Goal: Task Accomplishment & Management: Manage account settings

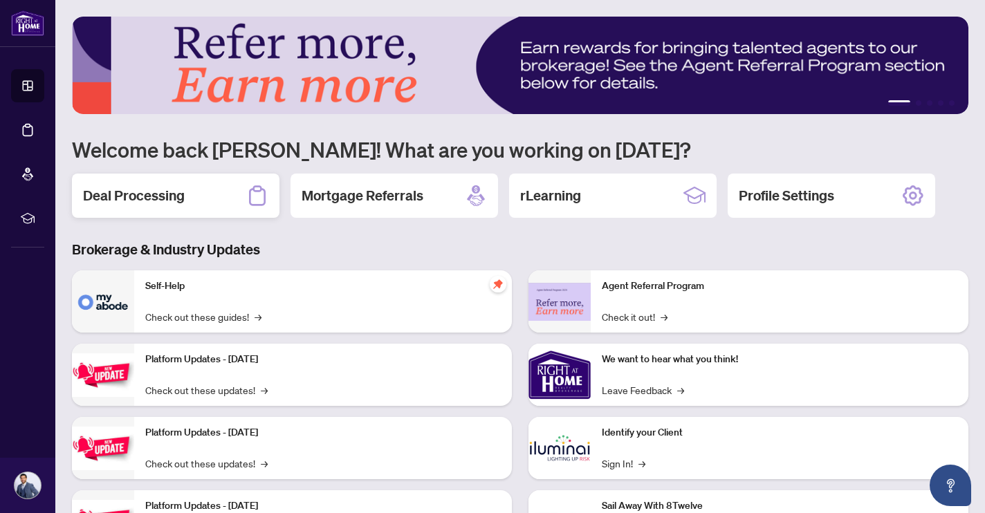
click at [144, 205] on h2 "Deal Processing" at bounding box center [134, 195] width 102 height 19
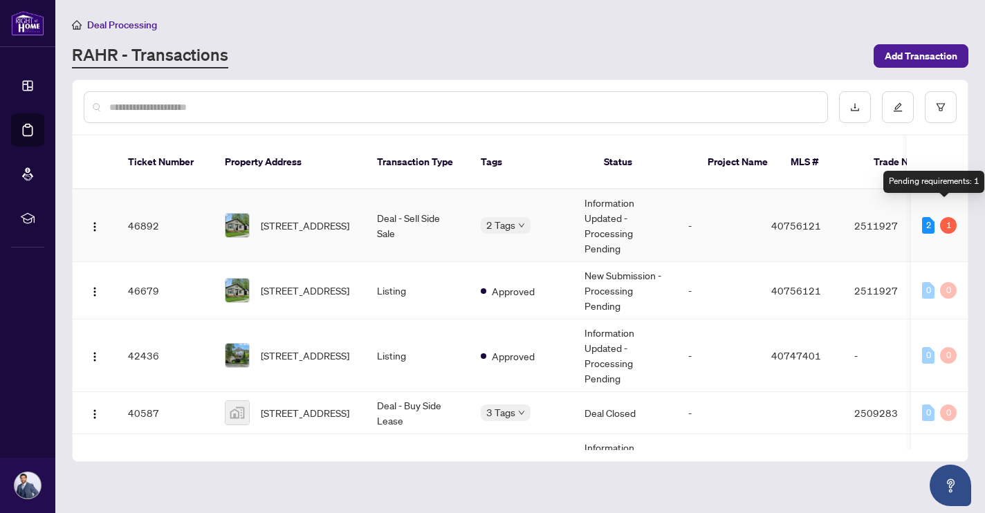
click at [946, 217] on div "1" at bounding box center [948, 225] width 17 height 17
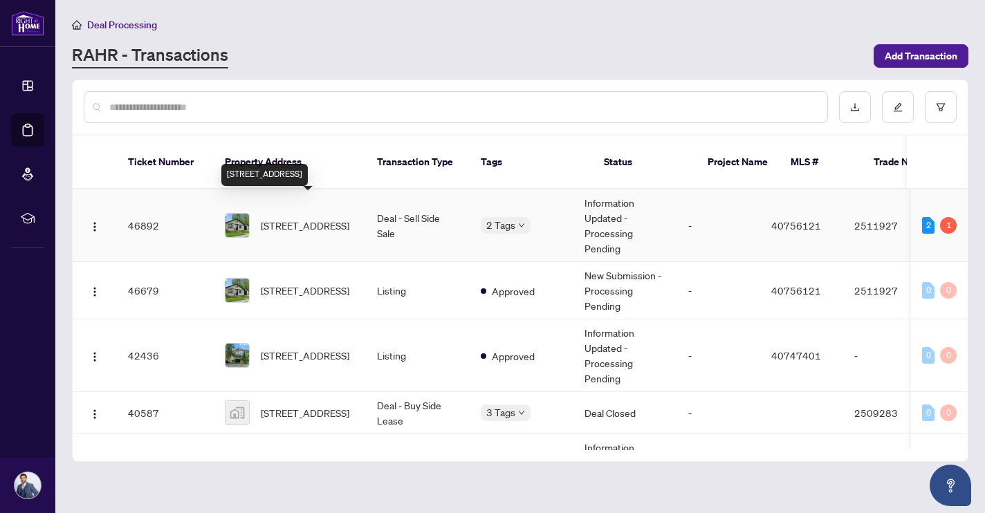
click at [313, 218] on span "[STREET_ADDRESS]" at bounding box center [305, 225] width 88 height 15
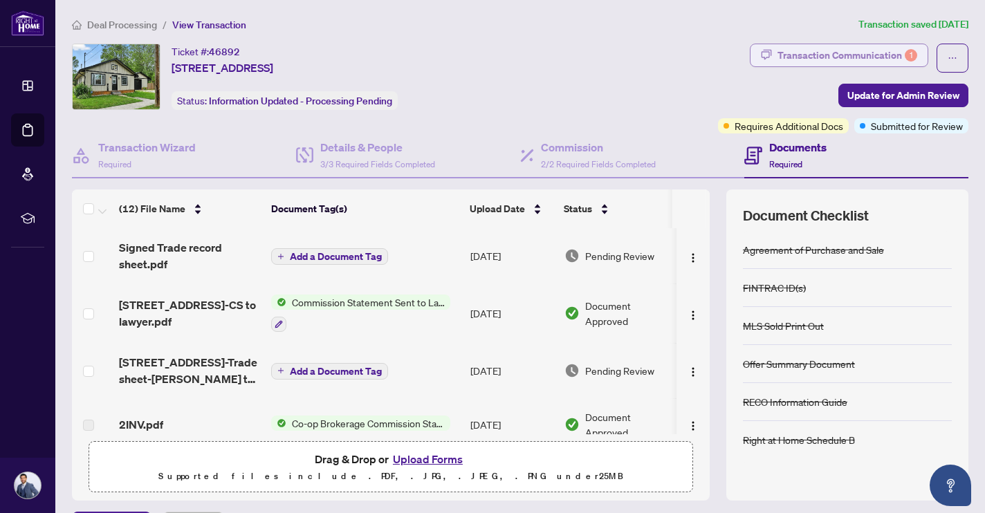
click at [794, 55] on div "Transaction Communication 1" at bounding box center [847, 55] width 140 height 22
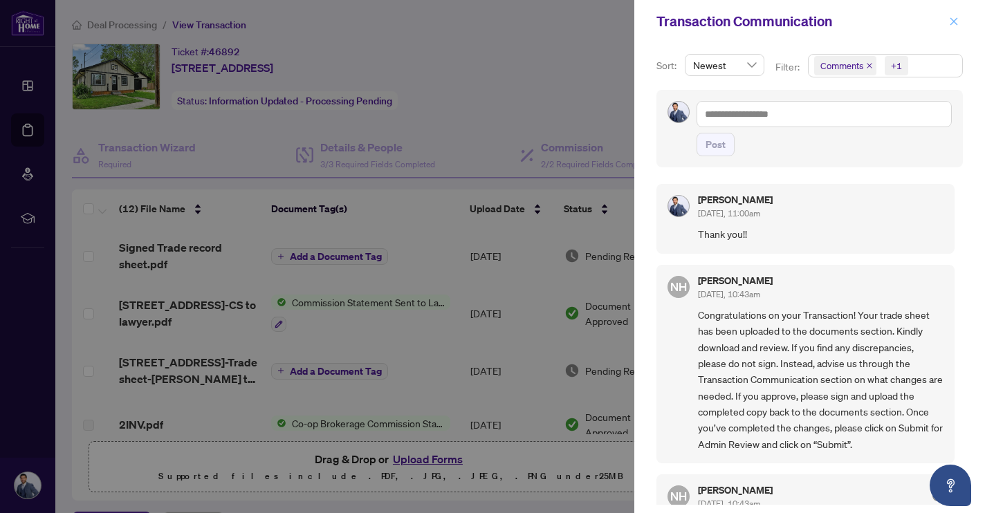
click at [956, 18] on icon "close" at bounding box center [954, 22] width 10 height 10
